Goal: Task Accomplishment & Management: Manage account settings

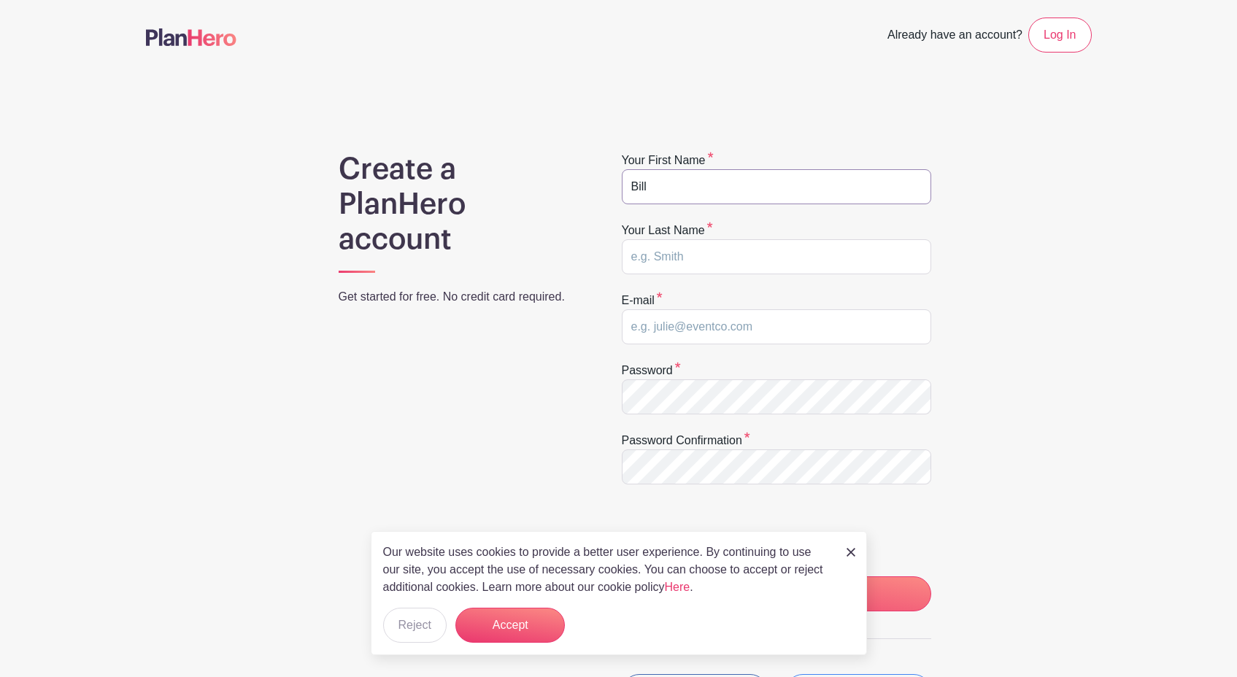
type input "Bill"
type input "[PERSON_NAME]"
type input "bill@acornlive.org"
click at [529, 620] on button "Accept" at bounding box center [509, 625] width 109 height 35
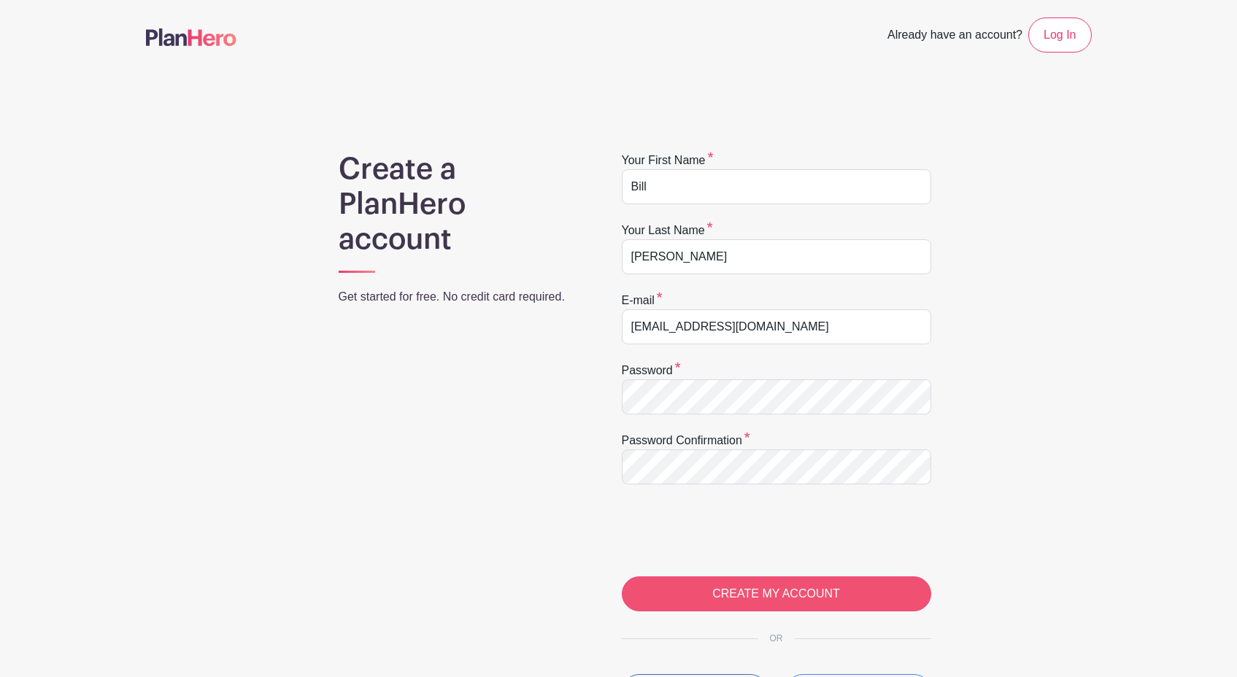
click at [766, 596] on input "CREATE MY ACCOUNT" at bounding box center [776, 594] width 309 height 35
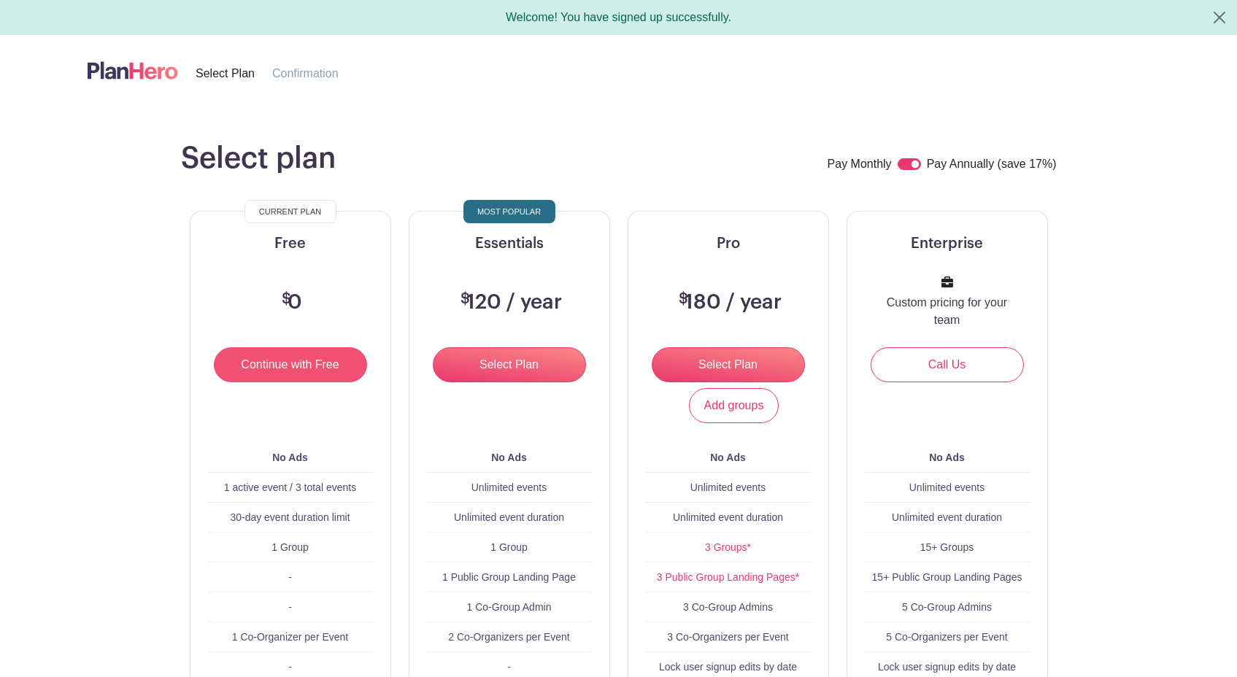
click at [282, 365] on input "Continue with Free" at bounding box center [290, 364] width 153 height 35
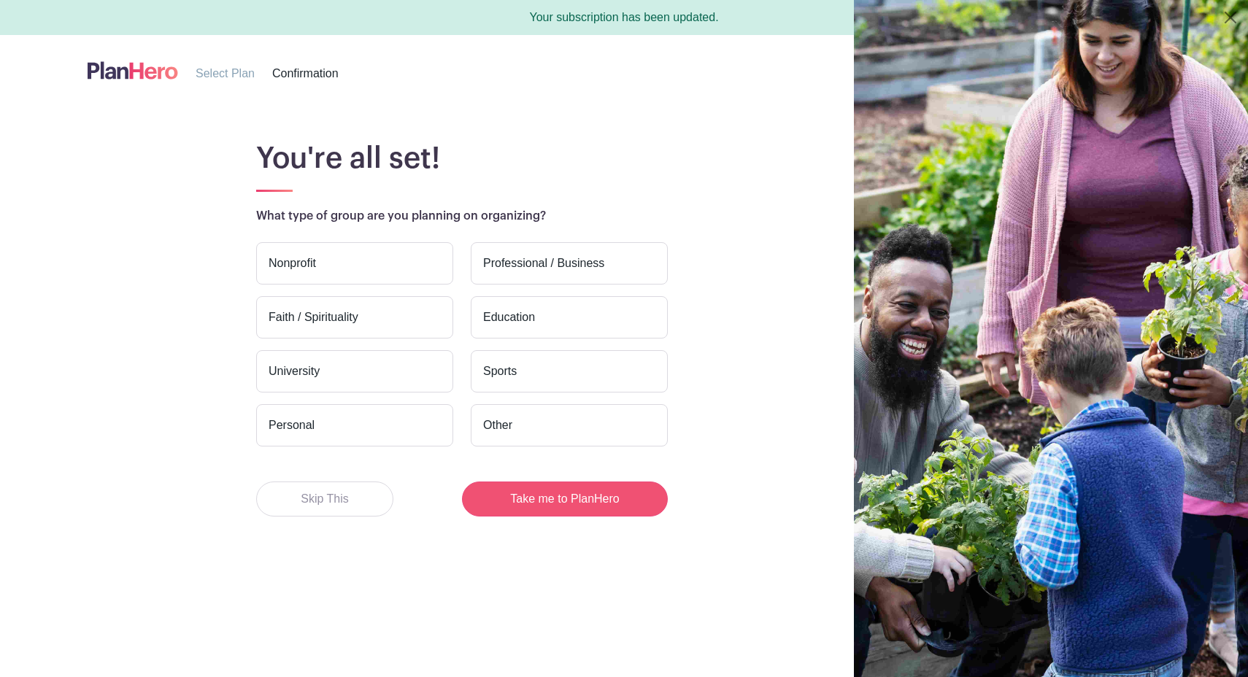
click at [567, 501] on button "Take me to PlanHero" at bounding box center [565, 499] width 206 height 35
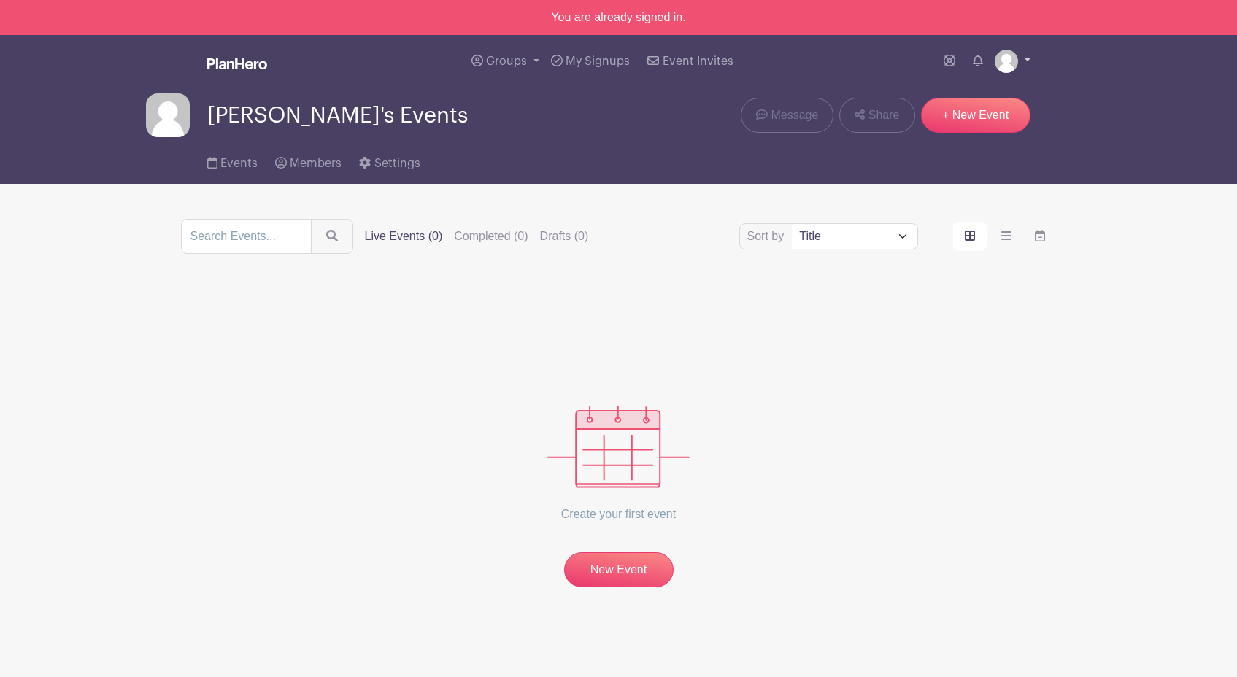
click at [1021, 58] on link at bounding box center [1013, 61] width 36 height 23
click at [956, 98] on link "My account" at bounding box center [971, 95] width 115 height 23
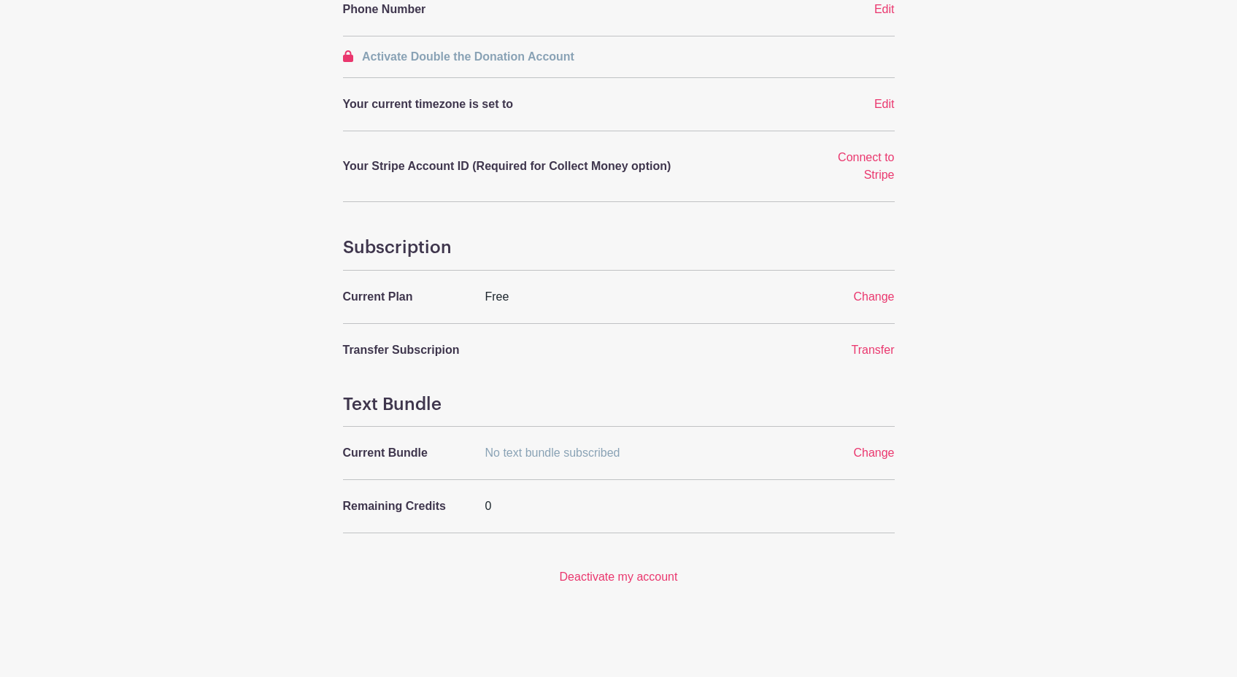
scroll to position [379, 0]
click at [872, 299] on span "Change" at bounding box center [873, 297] width 41 height 12
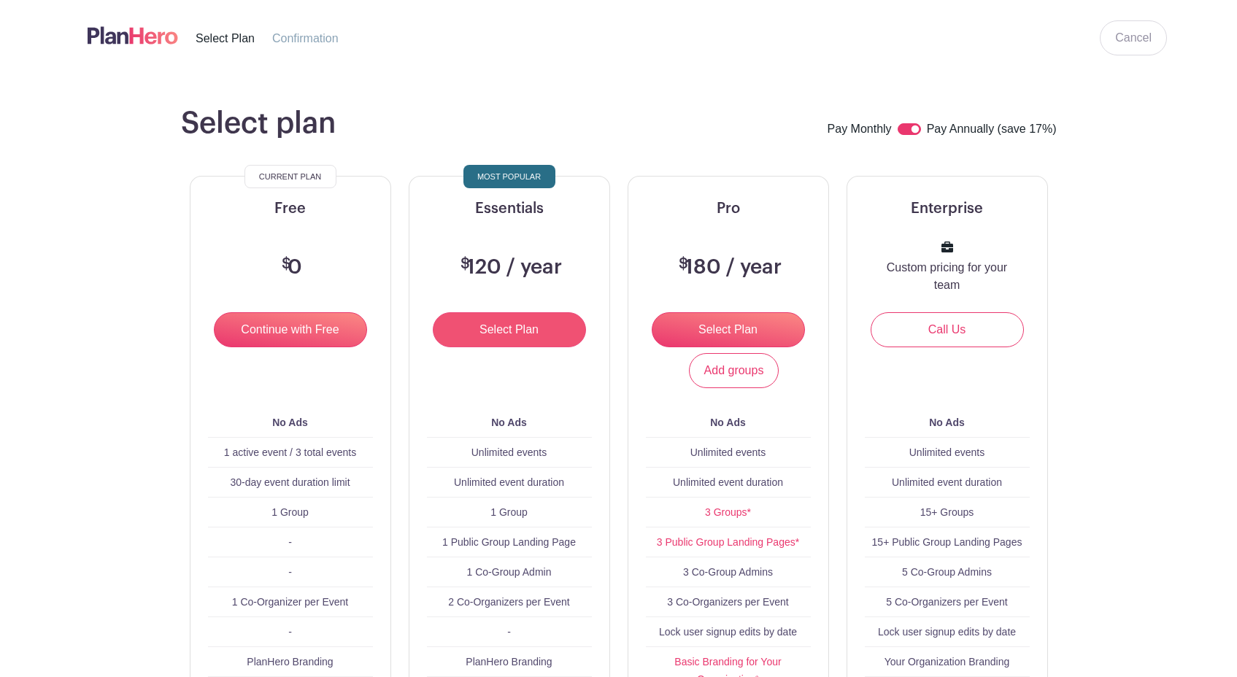
click at [484, 333] on input "Select Plan" at bounding box center [509, 329] width 153 height 35
